Goal: Task Accomplishment & Management: Complete application form

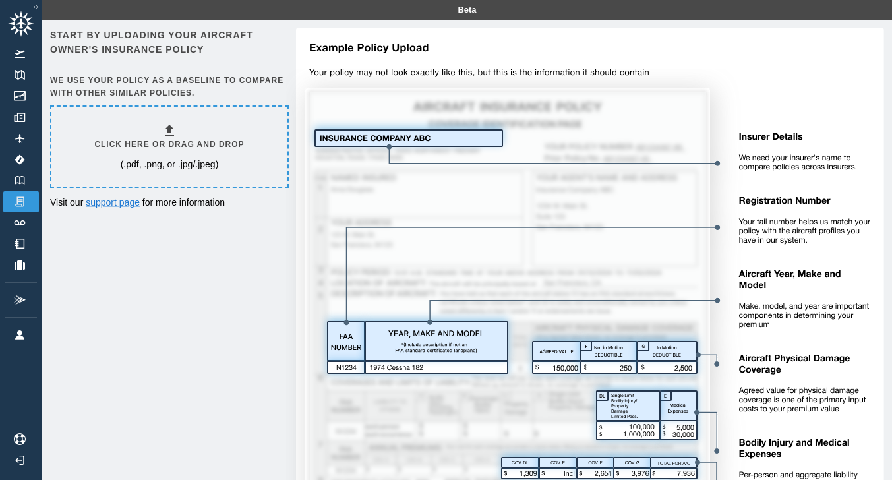
click at [174, 129] on icon at bounding box center [169, 130] width 9 height 11
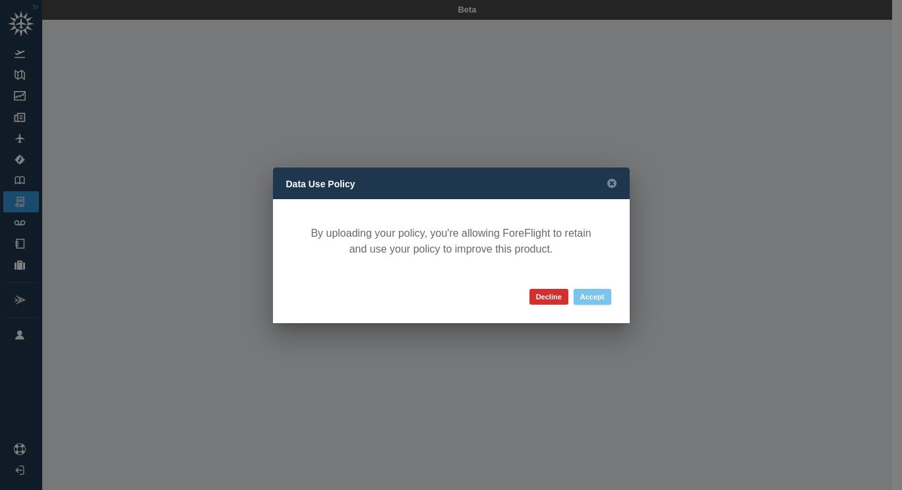
click at [602, 301] on button "Accept" at bounding box center [593, 297] width 38 height 16
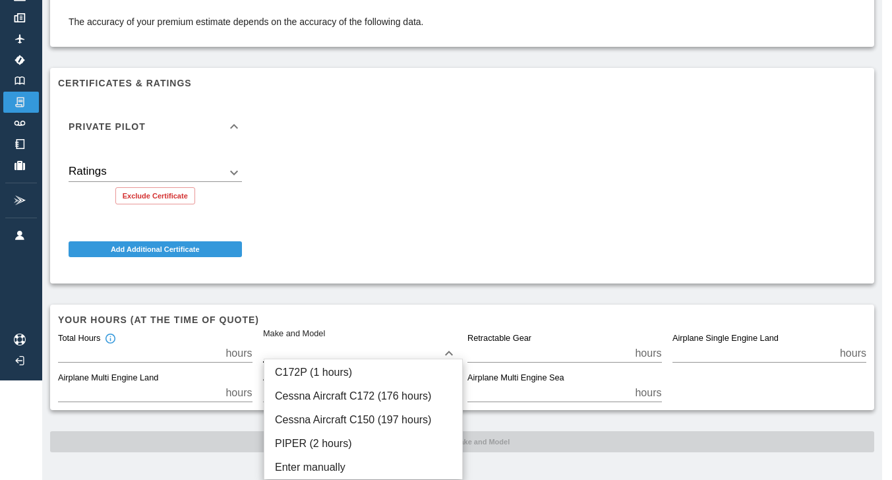
scroll to position [90, 0]
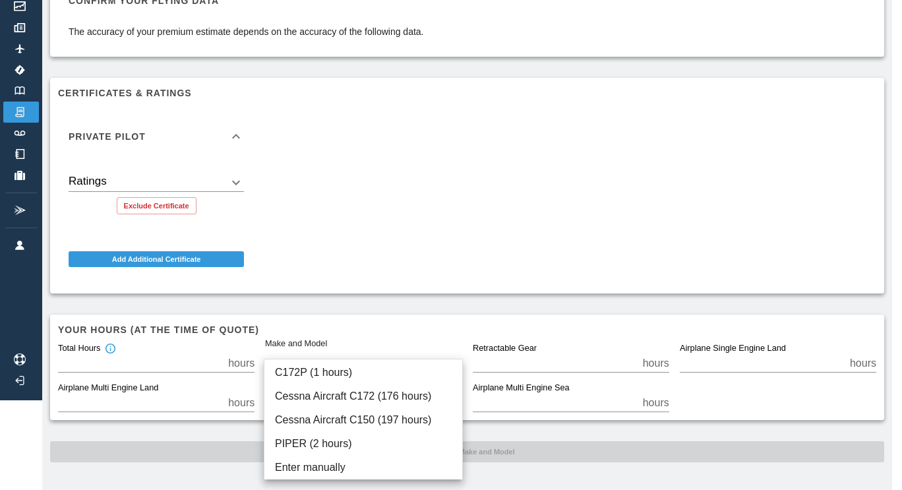
click at [455, 349] on body "Beta BINDER.pdf Confirm your flying data The accuracy of your premium estimate …" at bounding box center [451, 155] width 902 height 490
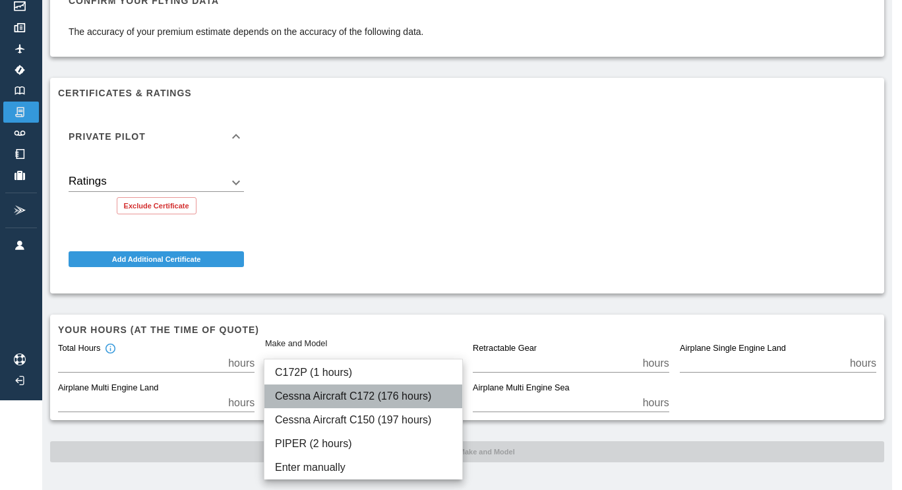
click at [380, 390] on li "Cessna Aircraft C172 (176 hours)" at bounding box center [363, 396] width 198 height 24
type input "****"
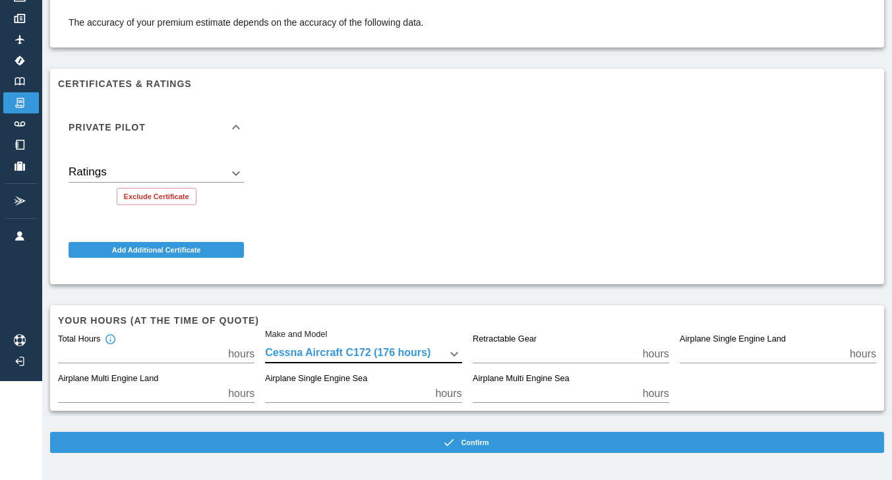
scroll to position [100, 0]
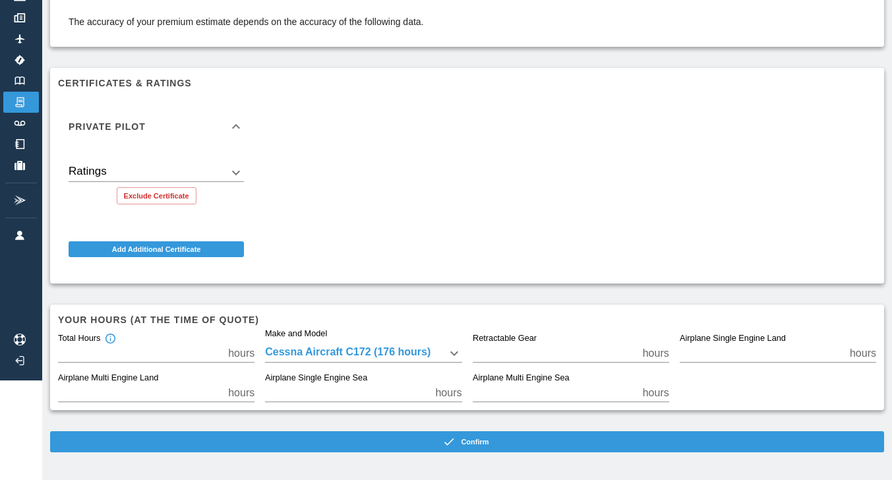
drag, startPoint x: 587, startPoint y: 364, endPoint x: 484, endPoint y: 209, distance: 186.3
click at [484, 209] on div "Private Pilot Ratings ​ Exclude Certificate Add Additional Certificate" at bounding box center [461, 181] width 829 height 189
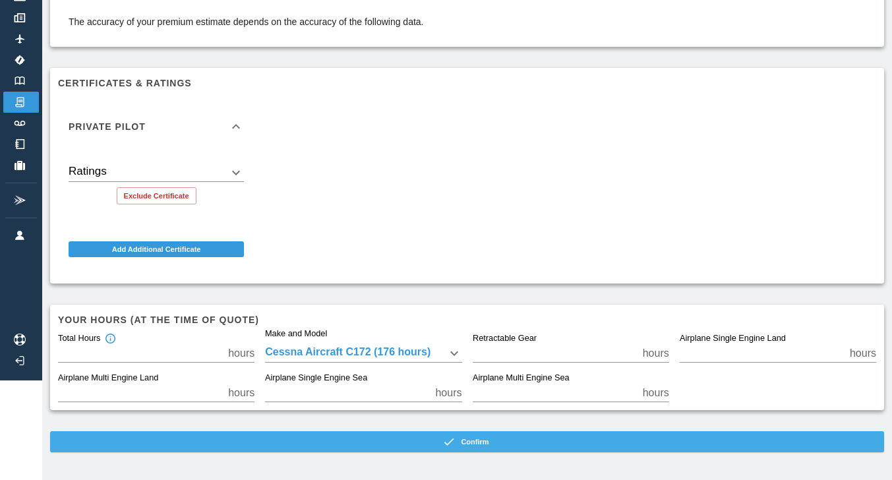
click at [485, 441] on button "Confirm" at bounding box center [467, 441] width 834 height 21
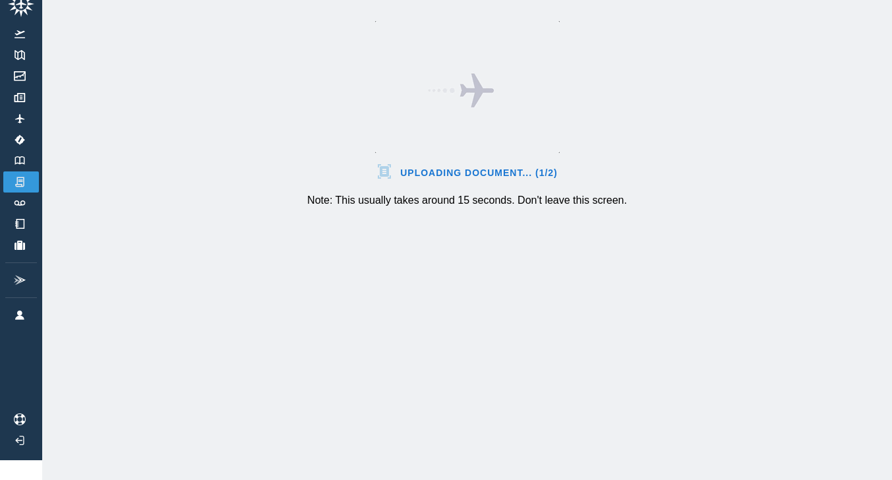
scroll to position [30, 0]
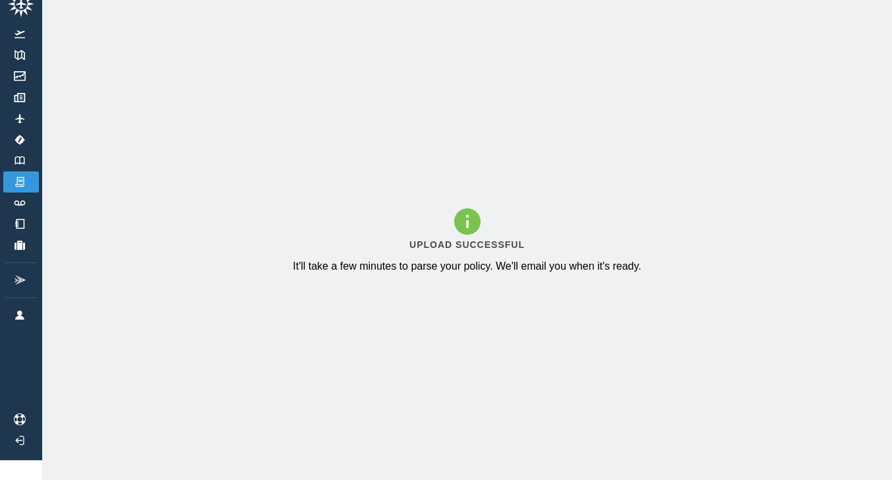
click at [485, 441] on div "Upload Successful It'll take a few minutes to parse your policy. We'll email yo…" at bounding box center [467, 240] width 850 height 480
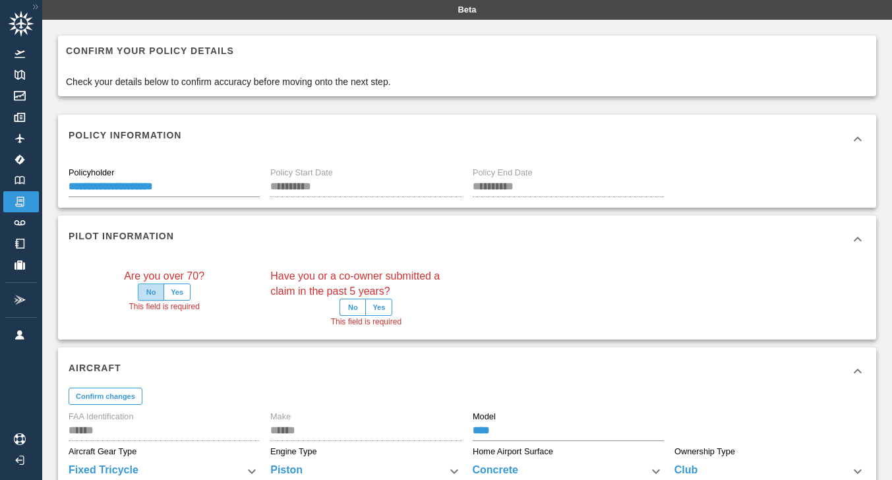
click at [151, 287] on button "No" at bounding box center [151, 291] width 26 height 17
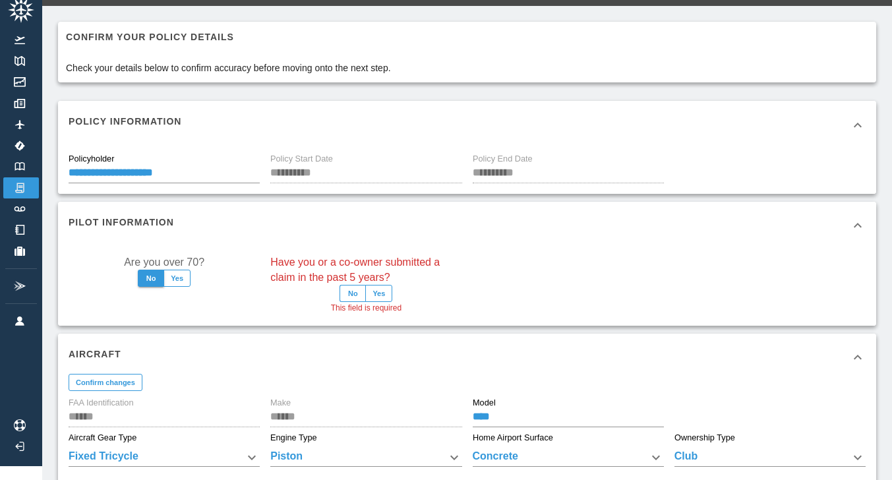
scroll to position [15, 0]
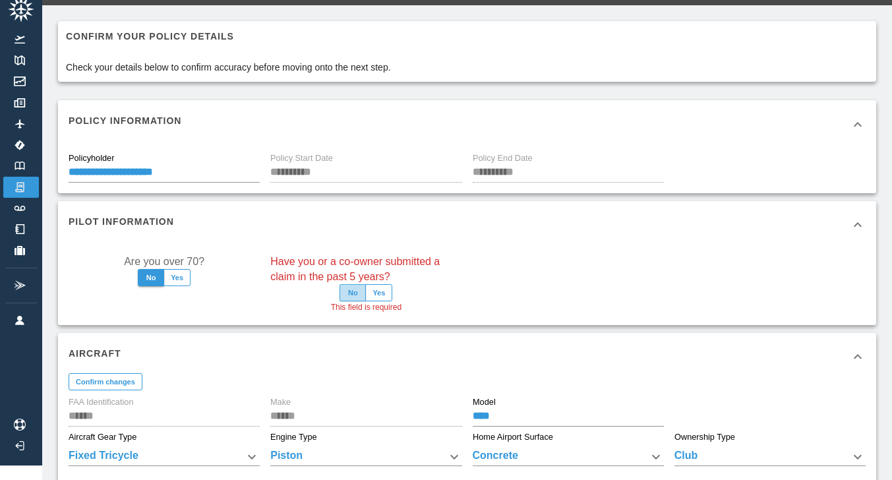
click at [355, 297] on button "No" at bounding box center [353, 292] width 26 height 17
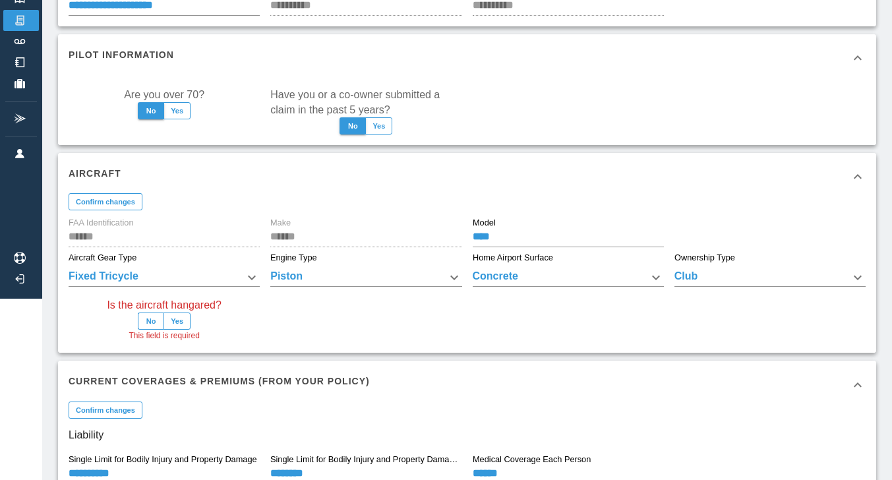
scroll to position [182, 0]
click at [154, 320] on button "No" at bounding box center [151, 320] width 26 height 17
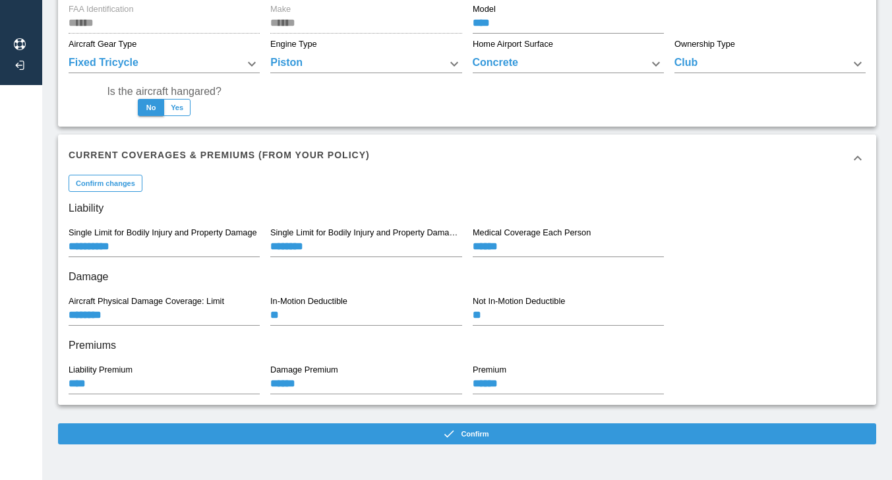
scroll to position [396, 0]
click at [85, 314] on input "********" at bounding box center [164, 316] width 191 height 18
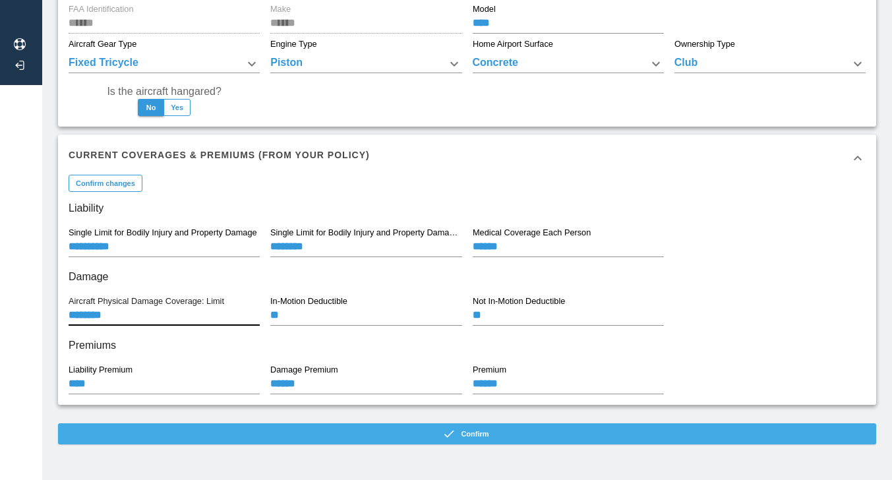
type input "********"
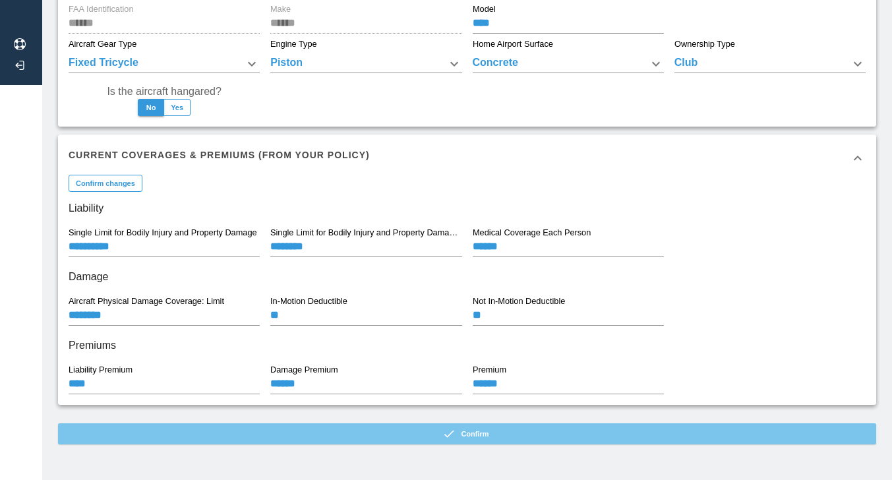
click at [472, 435] on button "Confirm" at bounding box center [467, 433] width 818 height 21
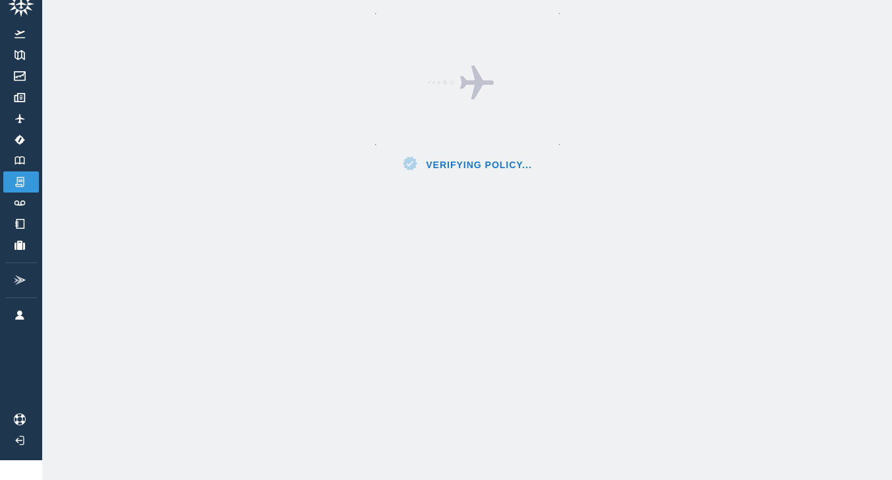
scroll to position [30, 0]
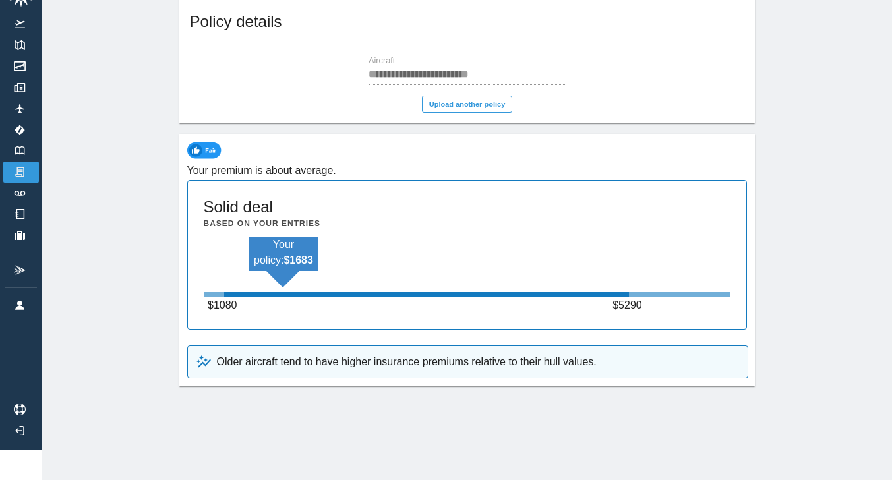
click at [472, 435] on div "**********" at bounding box center [467, 230] width 850 height 480
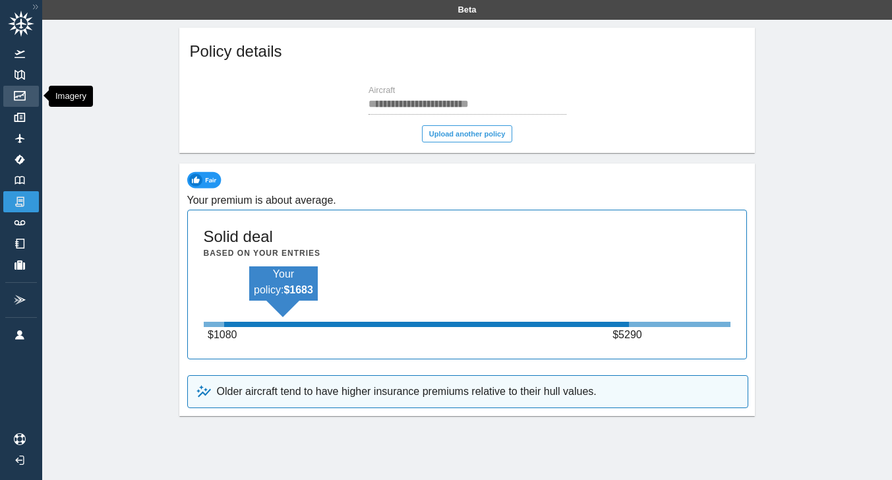
click at [17, 90] on link "Imagery" at bounding box center [21, 96] width 36 height 21
